Goal: Task Accomplishment & Management: Manage account settings

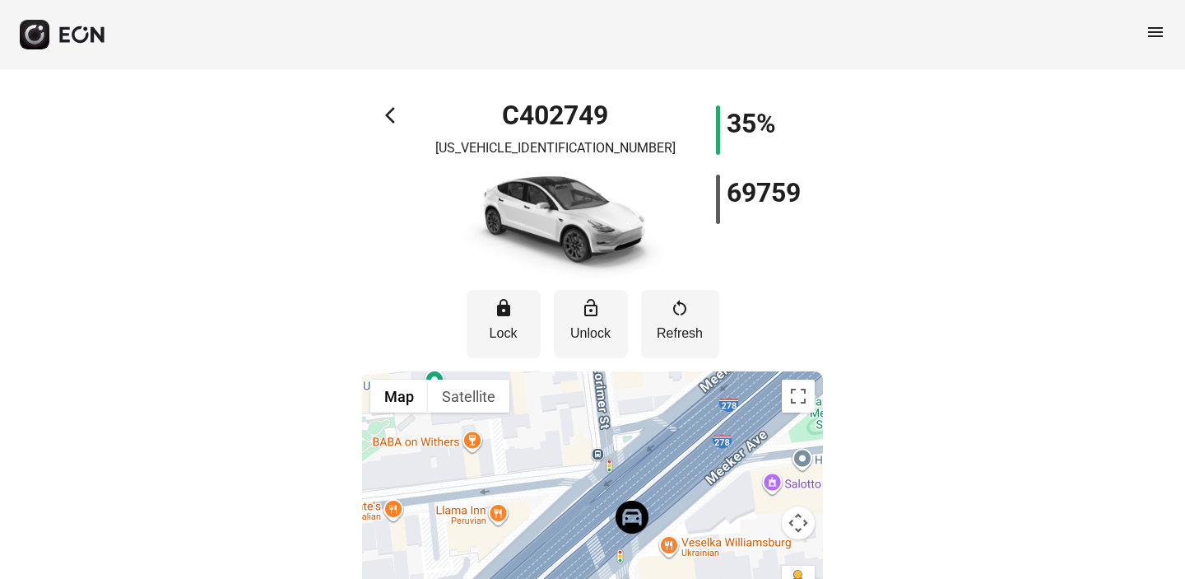
drag, startPoint x: 654, startPoint y: 512, endPoint x: 632, endPoint y: 400, distance: 114.1
click at [632, 400] on div at bounding box center [592, 494] width 461 height 247
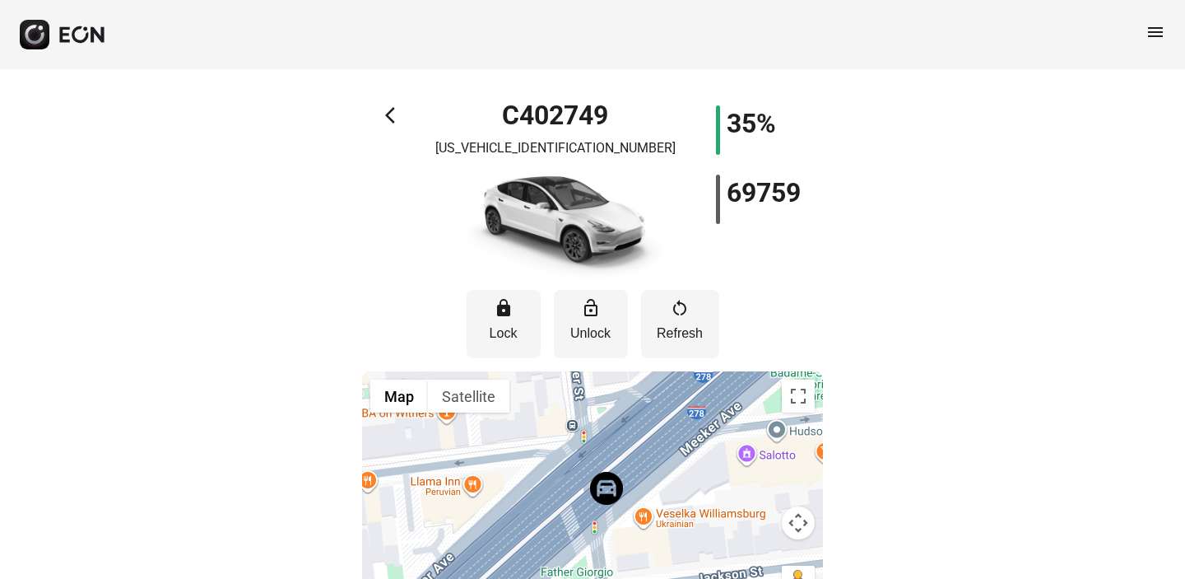
drag, startPoint x: 673, startPoint y: 444, endPoint x: 645, endPoint y: 416, distance: 39.6
click at [645, 415] on div at bounding box center [592, 494] width 461 height 247
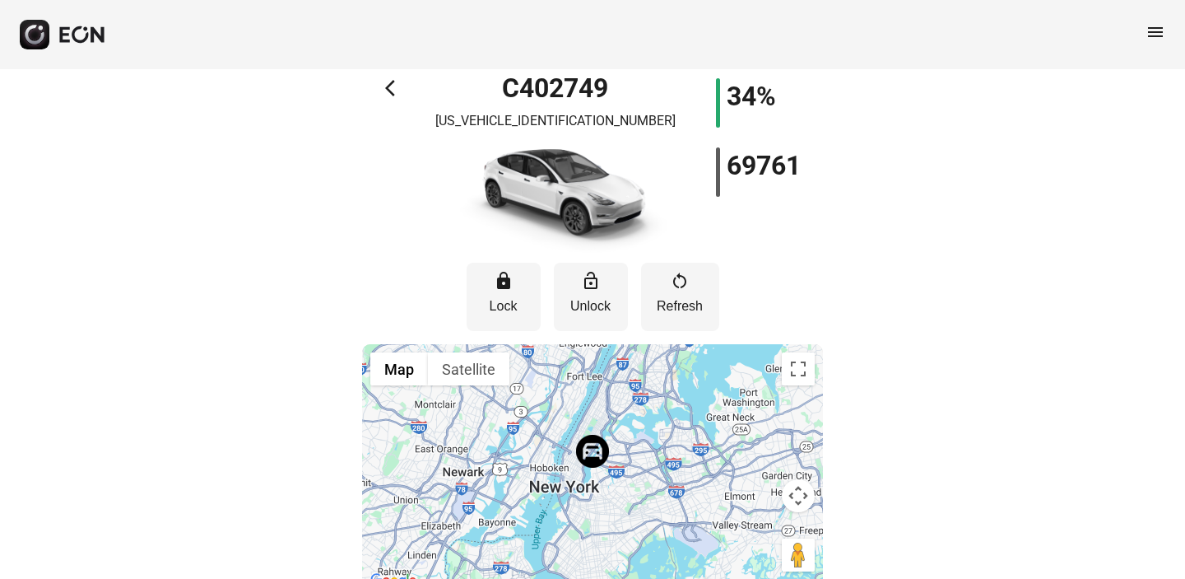
scroll to position [55, 0]
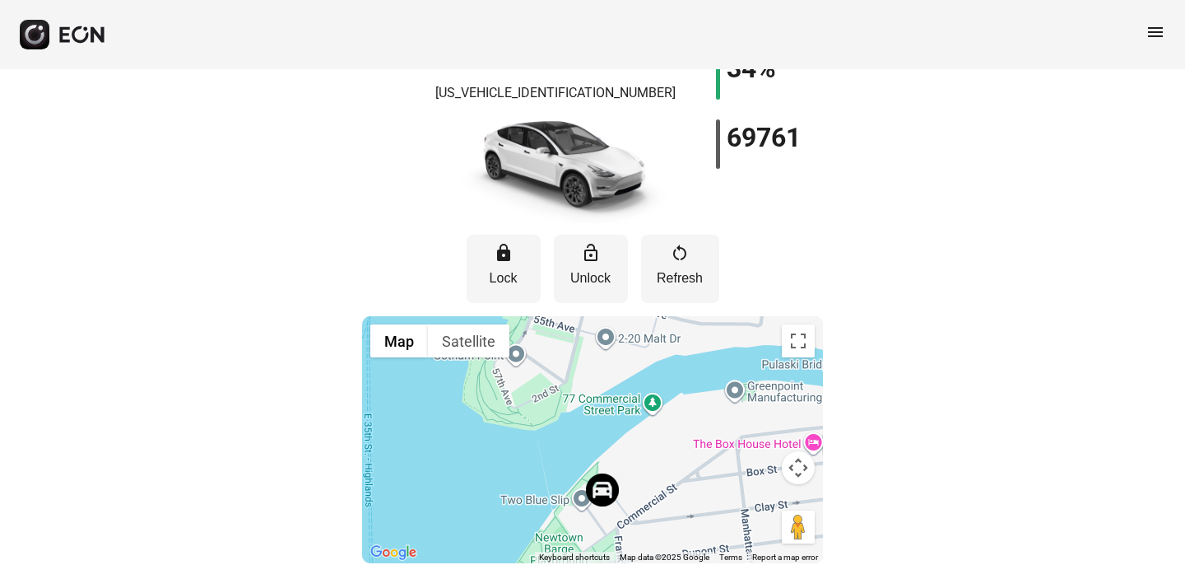
drag, startPoint x: 596, startPoint y: 482, endPoint x: 601, endPoint y: 381, distance: 101.4
click at [601, 382] on div at bounding box center [592, 439] width 461 height 247
